Goal: Transaction & Acquisition: Purchase product/service

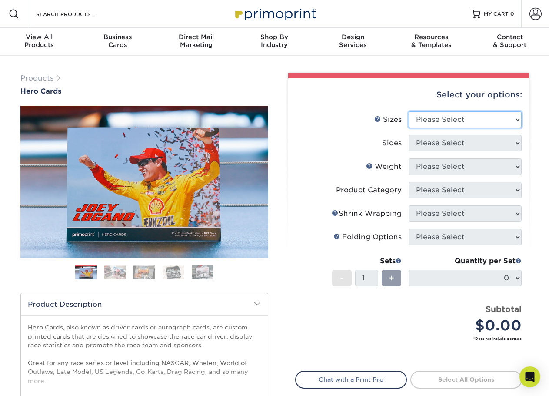
click at [480, 123] on select "Please Select 1.5" x 7" 4" x 6" 5" x 7" 6" x 8" 6" x 8.5" 6" x 9" 7" x 8.5" 7.5…" at bounding box center [465, 119] width 113 height 17
select select "4.00x6.00"
click at [409, 111] on select "Please Select 1.5" x 7" 4" x 6" 5" x 7" 6" x 8" 6" x 8.5" 6" x 9" 7" x 8.5" 7.5…" at bounding box center [465, 119] width 113 height 17
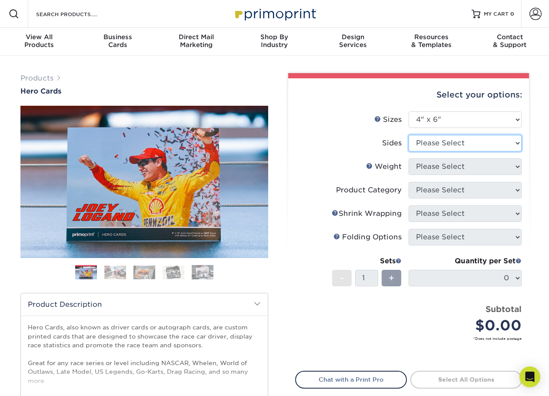
click at [457, 148] on select "Please Select Print Both Sides Print Front Only" at bounding box center [465, 143] width 113 height 17
select select "13abbda7-1d64-4f25-8bb2-c179b224825d"
click at [409, 135] on select "Please Select Print Both Sides Print Front Only" at bounding box center [465, 143] width 113 height 17
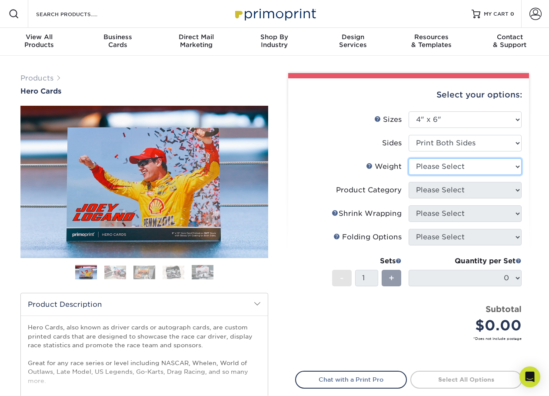
click at [459, 165] on select "Please Select 14PT 100LB 16PT" at bounding box center [465, 166] width 113 height 17
click at [372, 165] on link "Weight Help" at bounding box center [369, 165] width 7 height 7
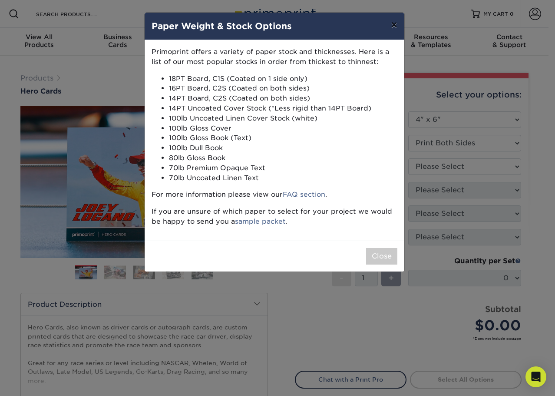
click at [393, 18] on button "×" at bounding box center [394, 25] width 20 height 24
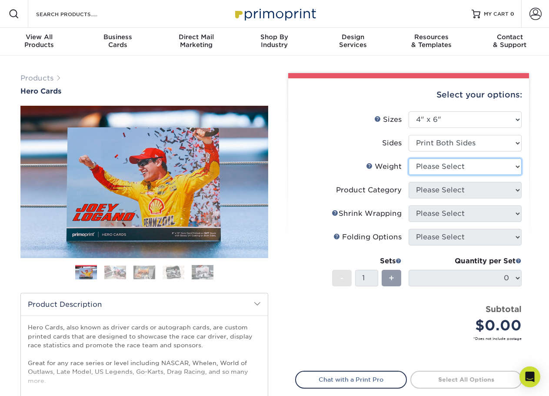
click at [445, 164] on select "Please Select 14PT 100LB 16PT" at bounding box center [465, 166] width 113 height 17
select select "14PT"
click at [409, 158] on select "Please Select 14PT 100LB 16PT" at bounding box center [465, 166] width 113 height 17
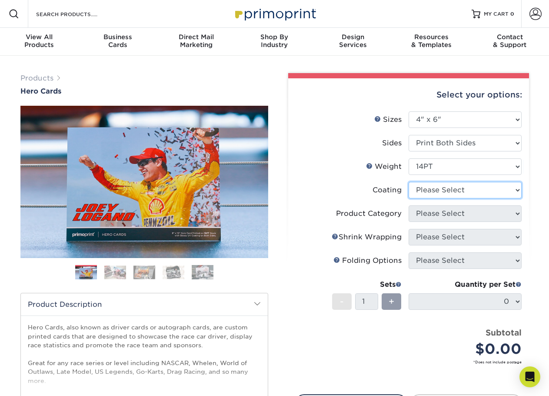
click at [449, 189] on select at bounding box center [465, 190] width 113 height 17
select select "121bb7b5-3b4d-429f-bd8d-bbf80e953313"
click at [409, 182] on select at bounding box center [465, 190] width 113 height 17
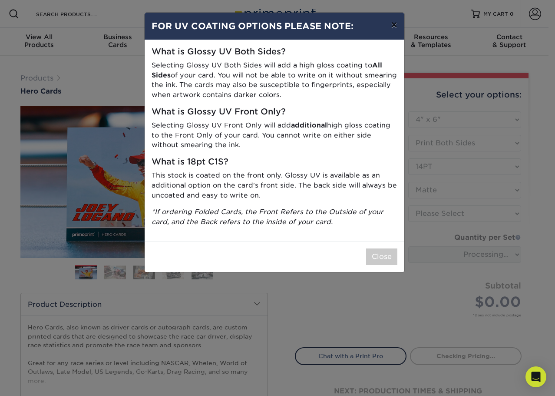
click at [391, 23] on button "×" at bounding box center [394, 25] width 20 height 24
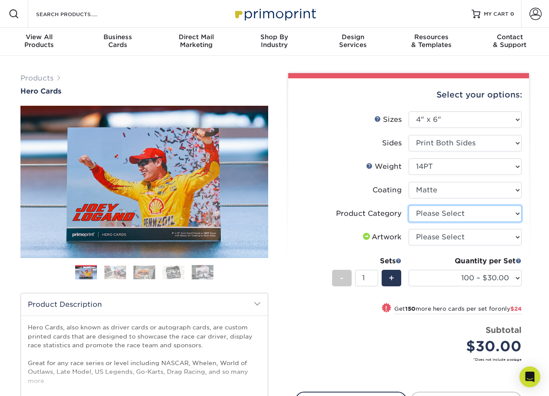
click at [475, 216] on select "Please Select Postcards" at bounding box center [465, 213] width 113 height 17
select select "9b7272e0-d6c8-4c3c-8e97-d3a1bcdab858"
click at [409, 205] on select "Please Select Postcards" at bounding box center [465, 213] width 113 height 17
click at [466, 239] on select "Please Select I will upload files I need a design - $150" at bounding box center [465, 237] width 113 height 17
select select "upload"
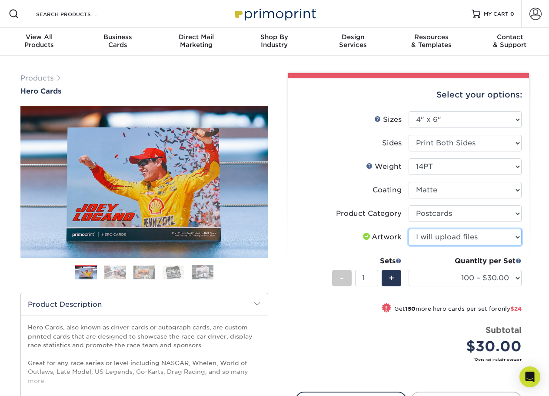
click at [409, 229] on select "Please Select I will upload files I need a design - $150" at bounding box center [465, 237] width 113 height 17
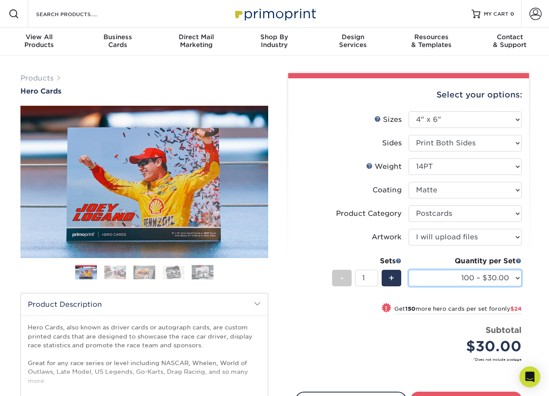
click at [470, 274] on select "100 – $30.00 250 – $54.00 500 – $64.00 1000 – $73.00 2500 – $149.00 5000 – $222…" at bounding box center [465, 277] width 113 height 17
select select "1000 – $73.00"
click at [409, 269] on select "100 – $30.00 250 – $54.00 500 – $64.00 1000 – $73.00 2500 – $149.00 5000 – $222…" at bounding box center [465, 277] width 113 height 17
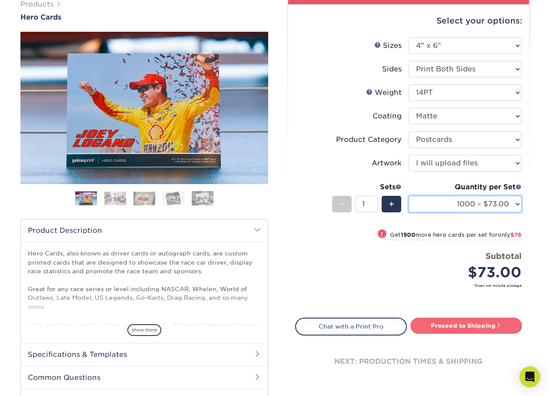
scroll to position [87, 0]
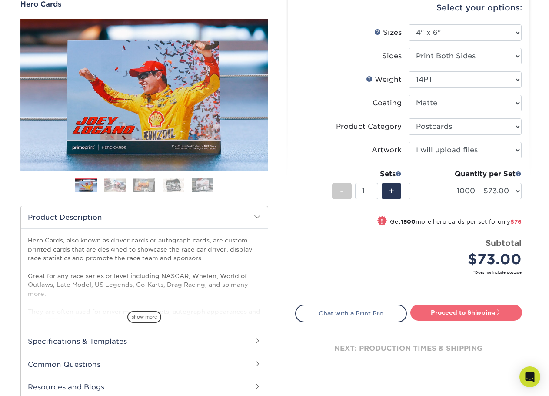
click at [459, 309] on link "Proceed to Shipping" at bounding box center [466, 312] width 112 height 16
type input "Set 1"
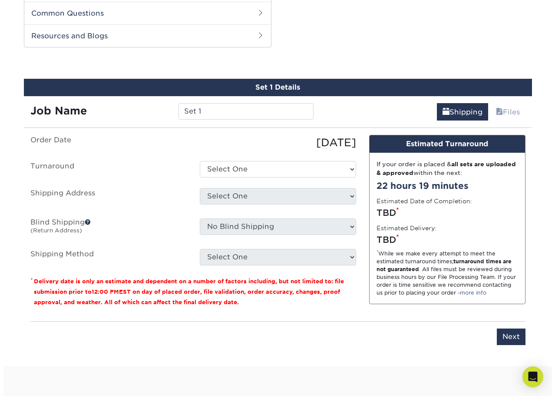
scroll to position [442, 0]
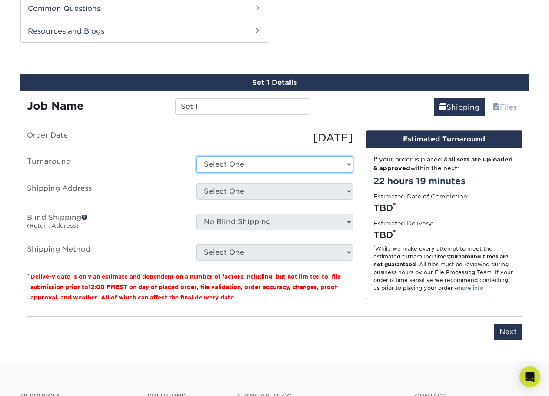
click at [275, 162] on select "Select One 2-4 Business Days 2 Day Next Business Day" at bounding box center [274, 164] width 156 height 17
select select "91c920ca-136b-4a3a-9fd6-82e1e70f8337"
click at [196, 156] on select "Select One 2-4 Business Days 2 Day Next Business Day" at bounding box center [274, 164] width 156 height 17
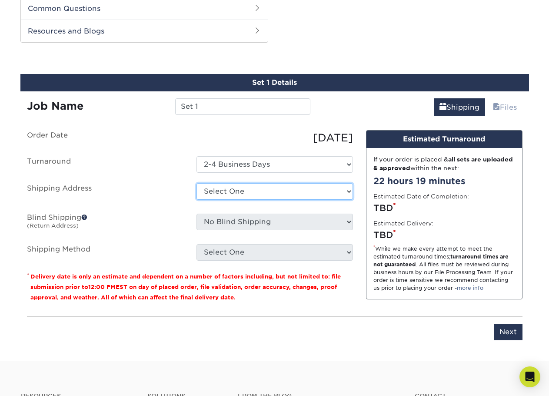
click at [260, 191] on select "Select One + Add New Address - Login" at bounding box center [274, 191] width 156 height 17
select select "newaddress"
click at [196, 183] on select "Select One + Add New Address - Login" at bounding box center [274, 191] width 156 height 17
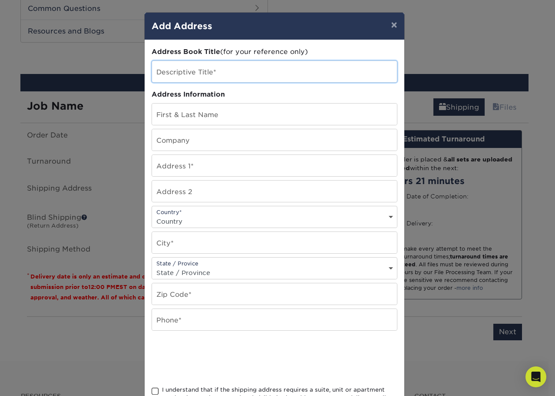
click at [233, 73] on input "text" at bounding box center [274, 71] width 245 height 21
type input "[PERSON_NAME]"
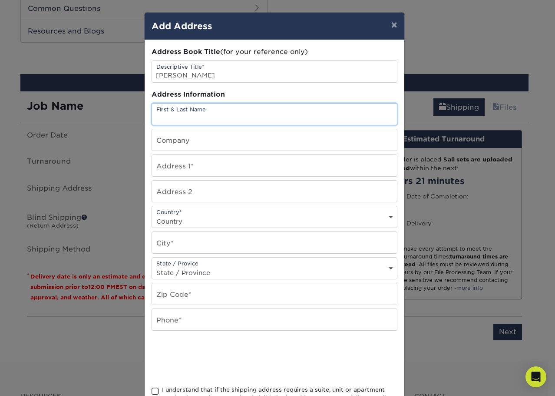
click at [166, 124] on input "text" at bounding box center [274, 113] width 245 height 21
type input "[PERSON_NAME]"
type input "[PERSON_NAME] Motorsports Group"
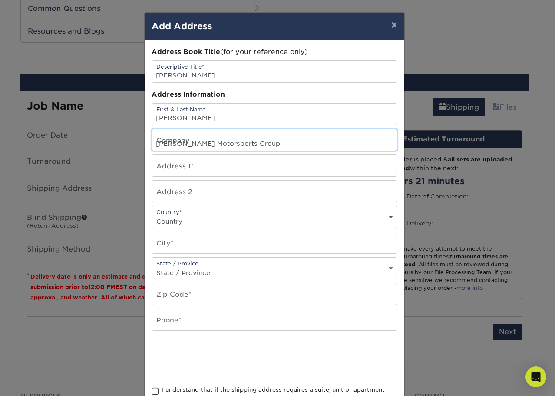
type input "[STREET_ADDRESS][PERSON_NAME]"
select select "US"
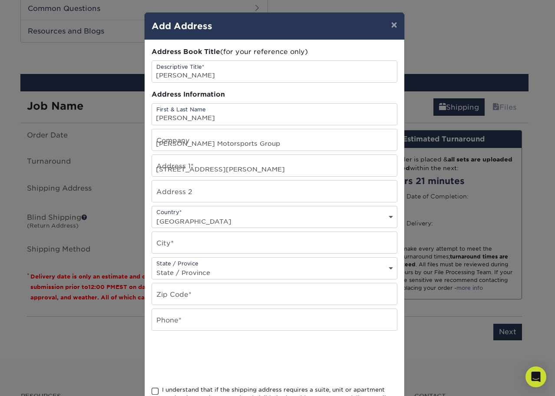
type input "[GEOGRAPHIC_DATA]"
select select "SC"
type input "29681"
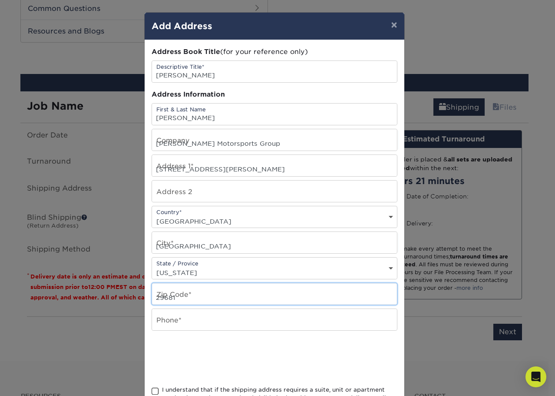
type input "9012188048"
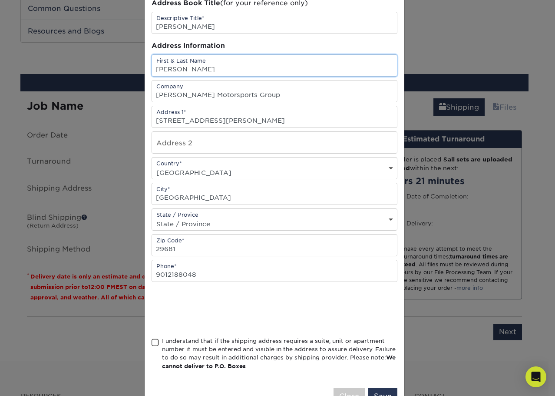
scroll to position [77, 0]
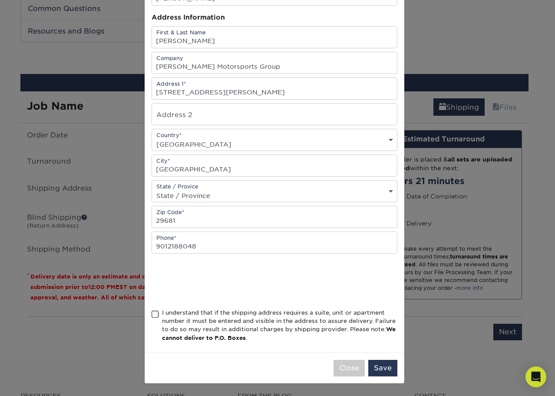
click at [146, 313] on div "Address Book Title (for your reference only) Descriptive Title* [PERSON_NAME] A…" at bounding box center [275, 157] width 260 height 389
click at [152, 313] on span at bounding box center [155, 314] width 7 height 8
click at [0, 0] on input "I understand that if the shipping address requires a suite, unit or apartment n…" at bounding box center [0, 0] width 0 height 0
click at [380, 368] on button "Save" at bounding box center [383, 367] width 29 height 17
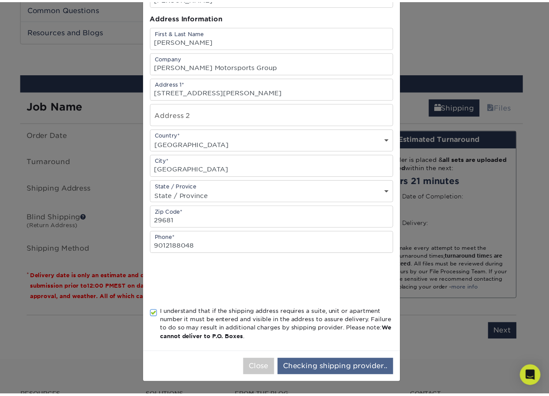
scroll to position [0, 0]
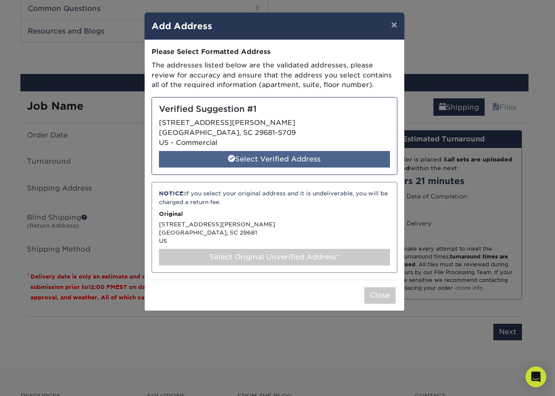
click at [316, 160] on div "Select Verified Address" at bounding box center [274, 159] width 231 height 17
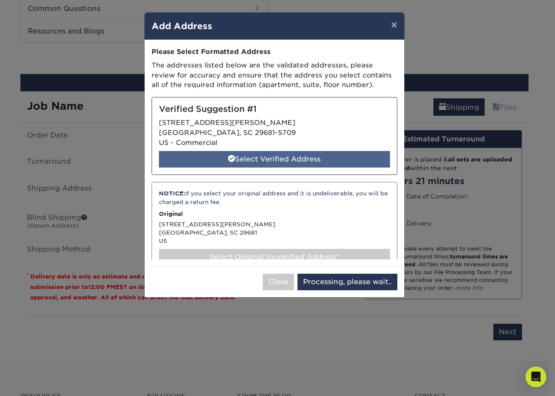
select select "285724"
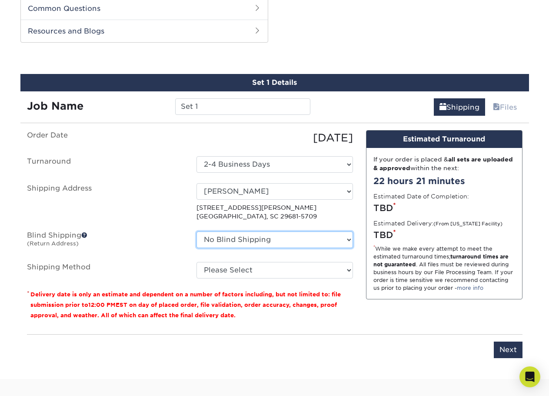
click at [302, 233] on select "No Blind Shipping + Add New Address" at bounding box center [274, 239] width 156 height 17
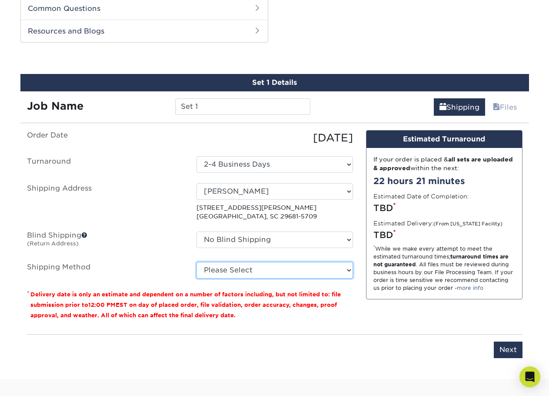
click at [293, 267] on select "Please Select Ground Shipping (+$19.53) 3 Day Shipping Service (+$31.08) 2 Day …" at bounding box center [274, 270] width 156 height 17
select select "03"
click at [196, 262] on select "Please Select Ground Shipping (+$19.53) 3 Day Shipping Service (+$31.08) 2 Day …" at bounding box center [274, 270] width 156 height 17
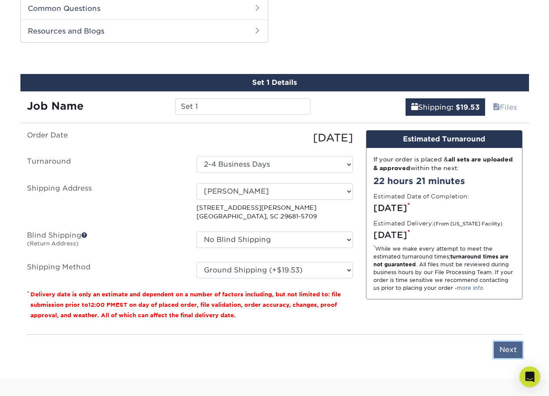
click at [509, 355] on input "Next" at bounding box center [508, 349] width 29 height 17
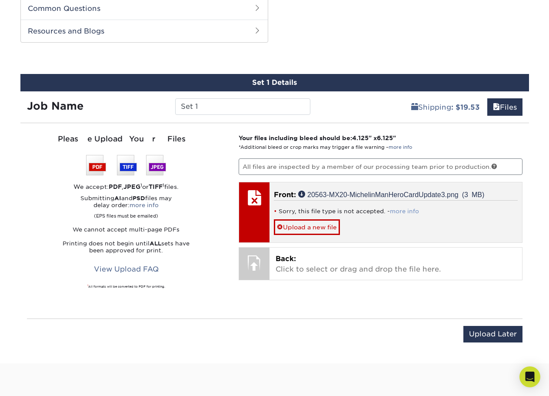
click at [399, 211] on link "more info" at bounding box center [404, 211] width 29 height 7
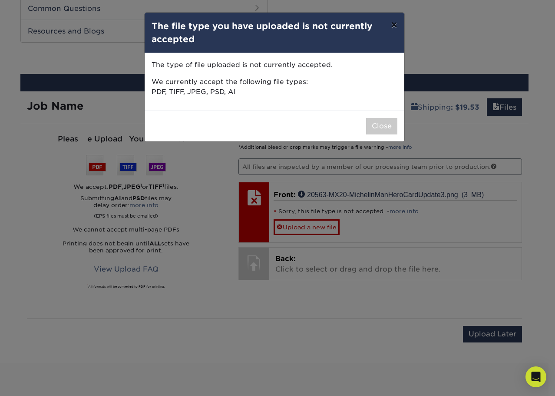
click at [394, 22] on button "×" at bounding box center [394, 25] width 20 height 24
